Goal: Information Seeking & Learning: Check status

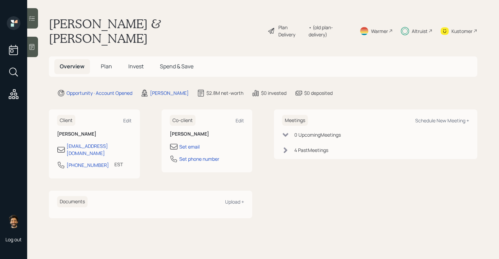
click at [128, 62] on span "Invest" at bounding box center [135, 65] width 15 height 7
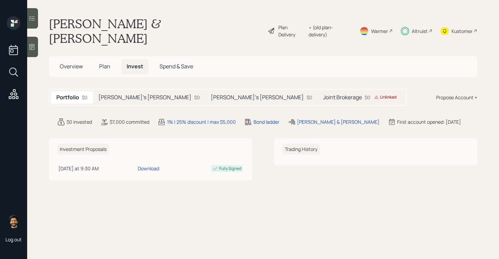
click at [126, 94] on h5 "Mark's Roth IRA" at bounding box center [144, 97] width 93 height 6
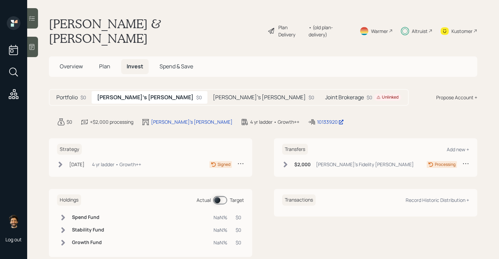
click at [213, 94] on h5 "Angela's Roth IRA" at bounding box center [259, 97] width 93 height 6
click at [245, 89] on div "Portfolio $0 Mark's Roth IRA $0 Angela's Roth IRA $0 Joint Brokerage $0 Unlinked" at bounding box center [229, 97] width 360 height 17
click at [325, 94] on h5 "Joint Brokerage" at bounding box center [344, 97] width 39 height 6
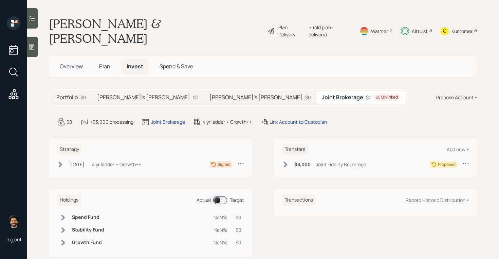
click at [204, 91] on div "Angela's Roth IRA $0" at bounding box center [260, 97] width 112 height 13
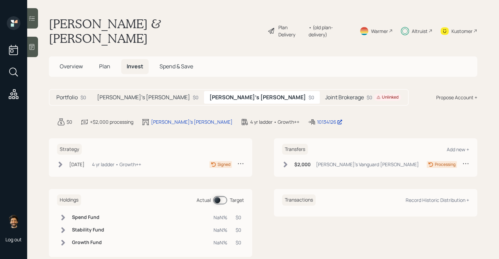
click at [128, 94] on h5 "Mark's Roth IRA" at bounding box center [143, 97] width 93 height 6
